Goal: Find specific page/section: Find specific page/section

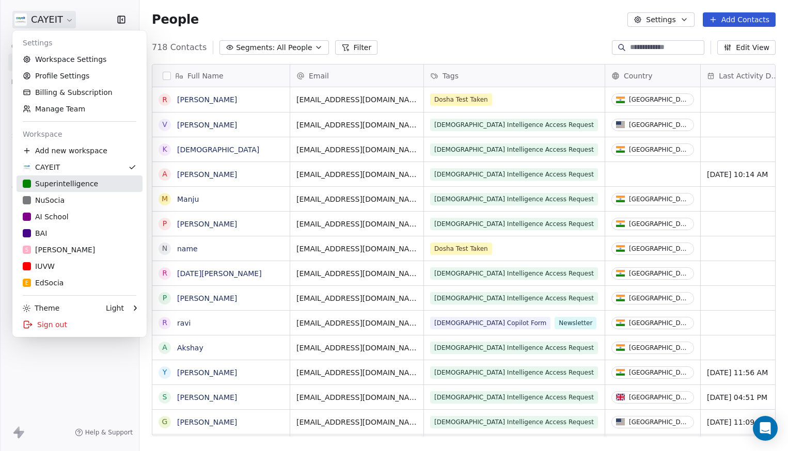
scroll to position [389, 641]
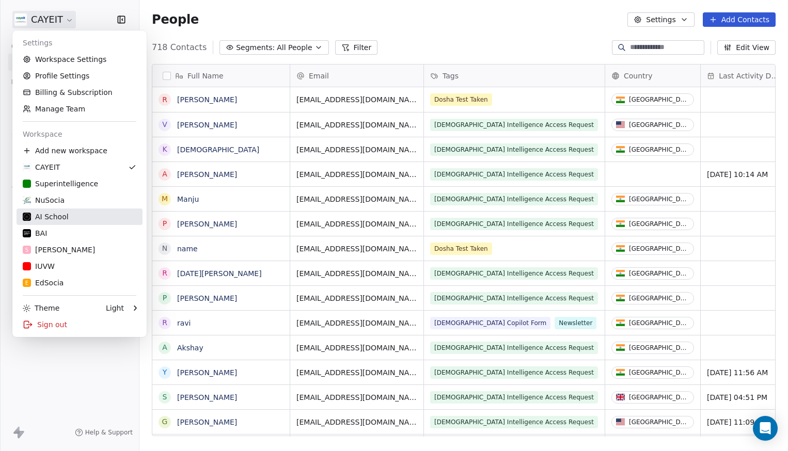
click at [75, 223] on link "AI School" at bounding box center [80, 217] width 126 height 17
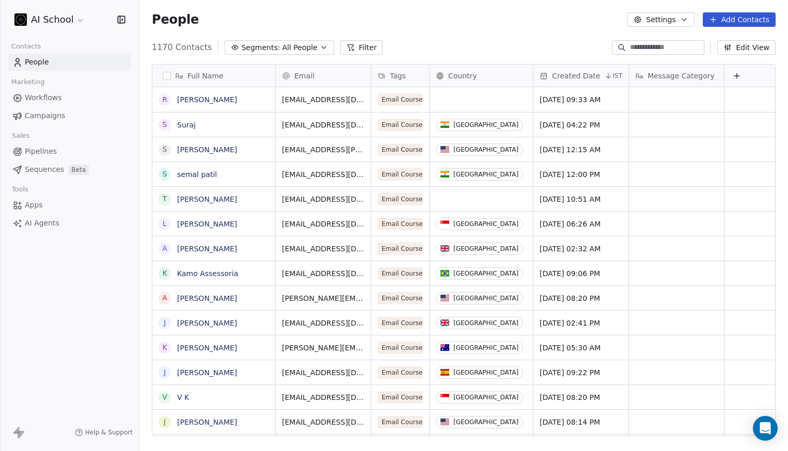
scroll to position [389, 641]
click at [217, 252] on link "[PERSON_NAME]" at bounding box center [207, 249] width 60 height 8
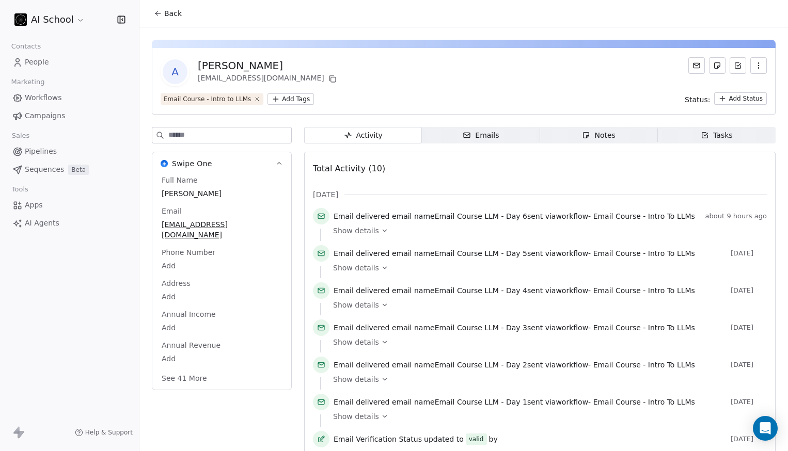
click at [161, 12] on icon at bounding box center [158, 13] width 8 height 8
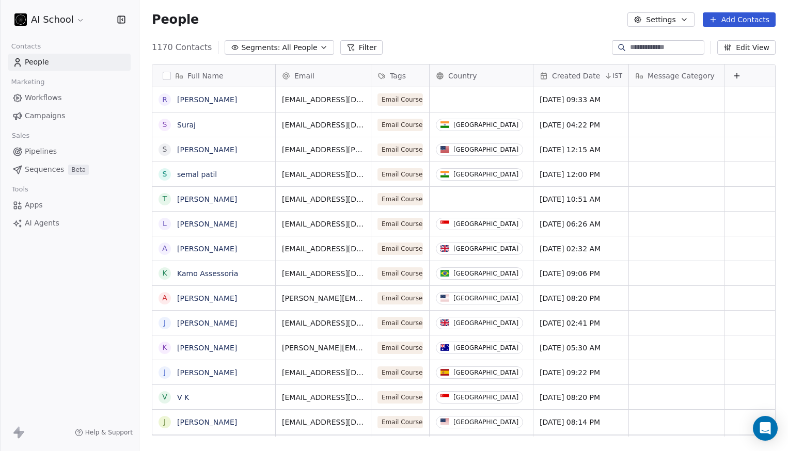
scroll to position [389, 641]
click at [212, 196] on link "[PERSON_NAME]" at bounding box center [207, 199] width 60 height 8
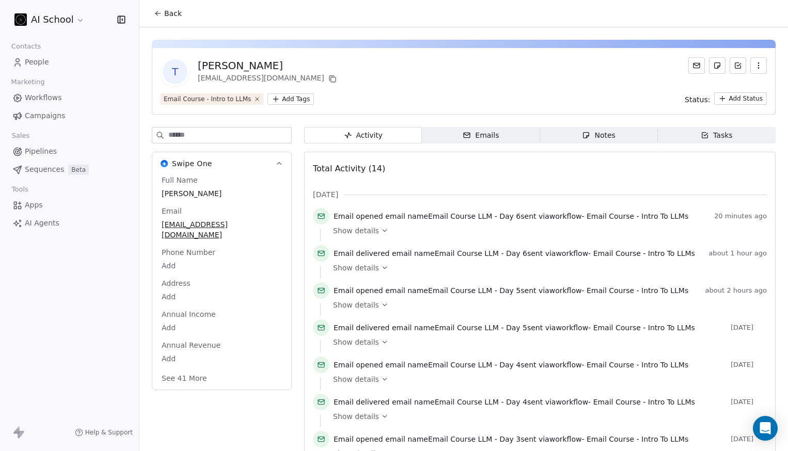
click at [173, 30] on div "T [PERSON_NAME] [EMAIL_ADDRESS][DOMAIN_NAME] Email Course - Intro to LLMs Add T…" at bounding box center [463, 376] width 649 height 698
click at [167, 24] on div "Back" at bounding box center [463, 13] width 649 height 27
click at [169, 19] on button "Back" at bounding box center [168, 13] width 40 height 19
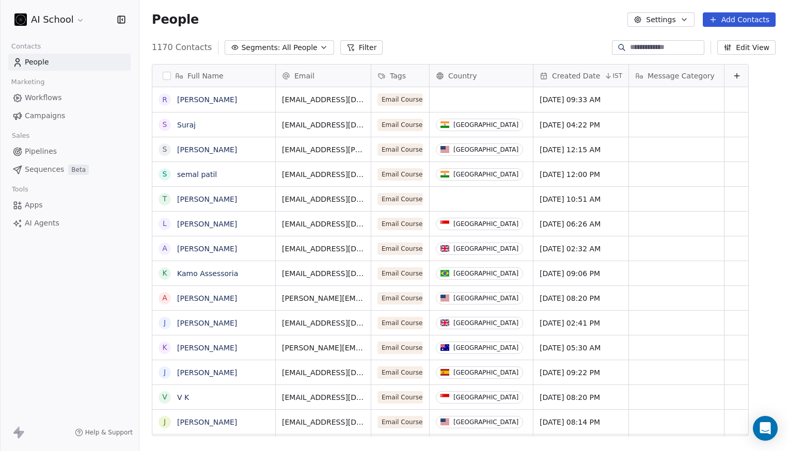
scroll to position [389, 641]
